Goal: Find specific page/section: Find specific page/section

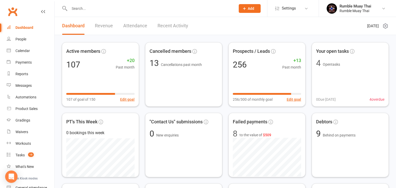
click at [101, 27] on link "Revenue" at bounding box center [104, 26] width 18 height 18
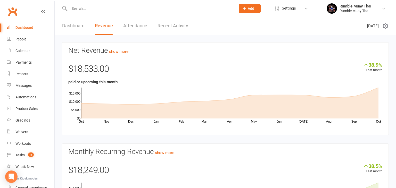
click at [69, 26] on link "Dashboard" at bounding box center [73, 26] width 22 height 18
